Goal: Navigation & Orientation: Find specific page/section

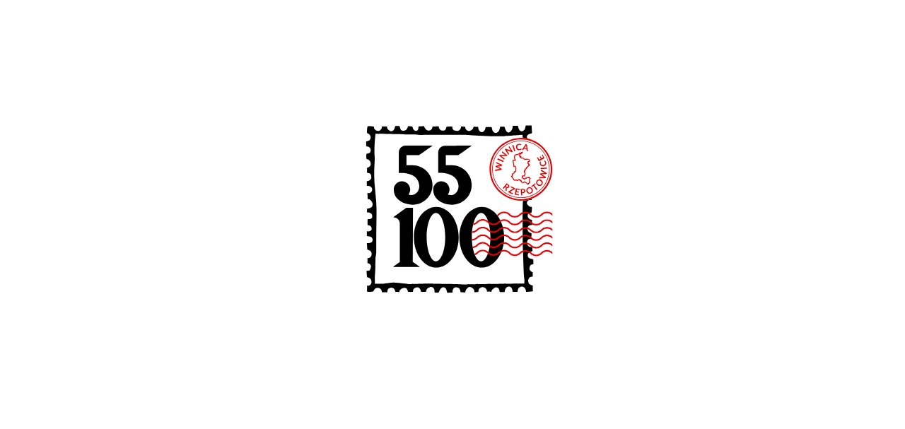
click at [565, 168] on icon at bounding box center [452, 213] width 226 height 226
click at [501, 202] on icon at bounding box center [452, 213] width 226 height 226
click at [518, 169] on icon at bounding box center [452, 213] width 226 height 226
click at [510, 241] on image at bounding box center [509, 234] width 166 height 47
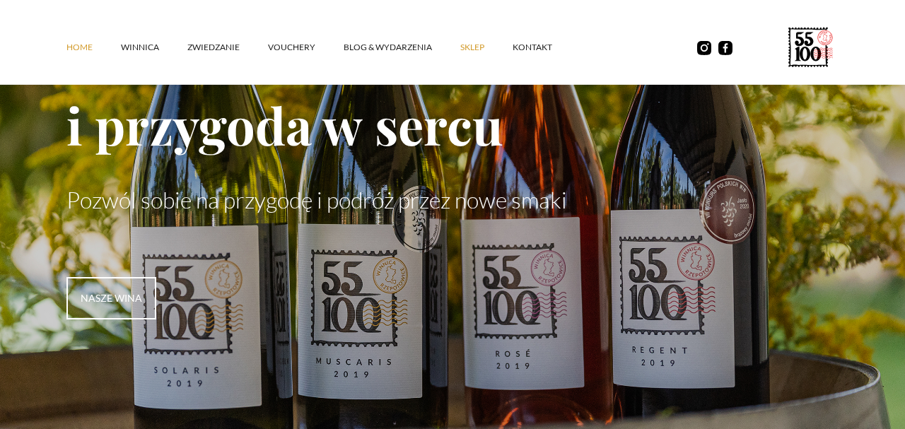
click at [471, 46] on link "SKLEP" at bounding box center [486, 47] width 52 height 42
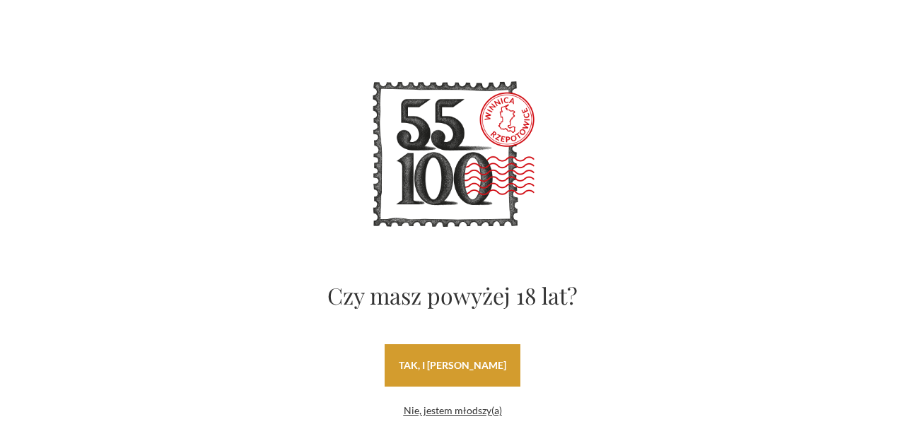
click at [438, 378] on link "tak, i uwielbiam wino" at bounding box center [453, 365] width 136 height 42
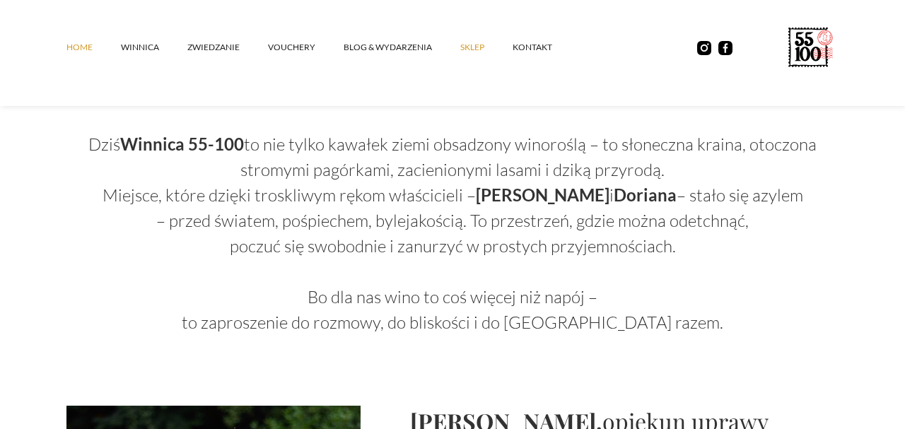
scroll to position [858, 0]
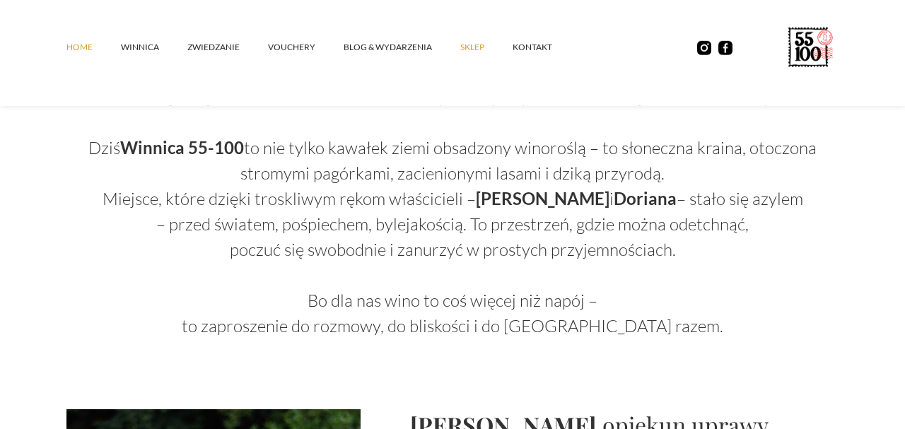
click at [469, 51] on link "SKLEP" at bounding box center [486, 47] width 52 height 42
